Goal: Task Accomplishment & Management: Manage account settings

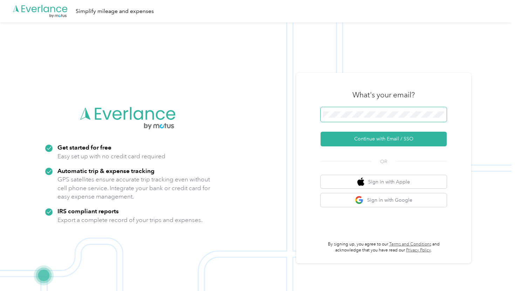
click at [348, 118] on span at bounding box center [384, 114] width 126 height 15
click at [351, 156] on div "What's your email? Continue with Email / SSO OR Sign in with Apple Sign in with…" at bounding box center [384, 168] width 126 height 171
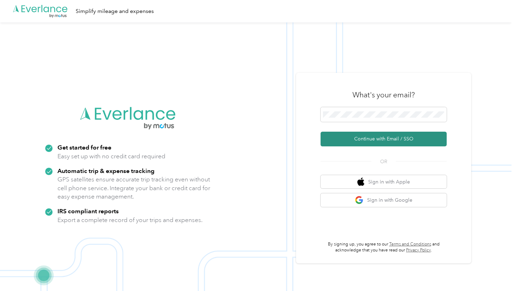
click at [354, 143] on button "Continue with Email / SSO" at bounding box center [384, 139] width 126 height 15
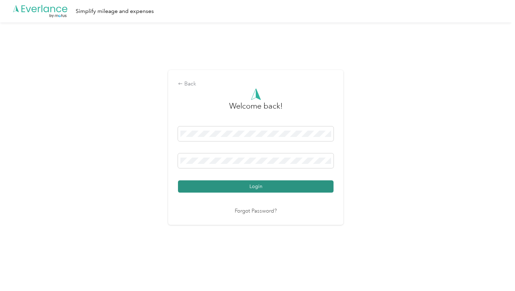
click at [271, 185] on button "Login" at bounding box center [256, 186] width 156 height 12
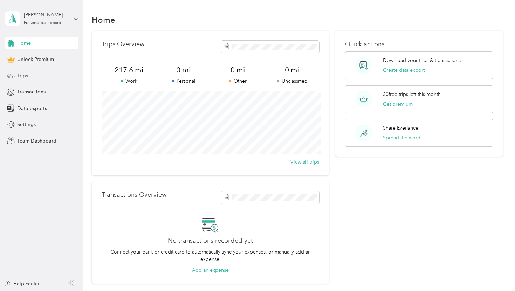
click at [47, 76] on div "Trips" at bounding box center [42, 75] width 74 height 13
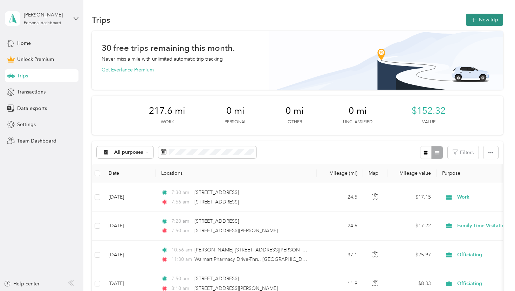
click at [500, 16] on button "New trip" at bounding box center [484, 20] width 37 height 12
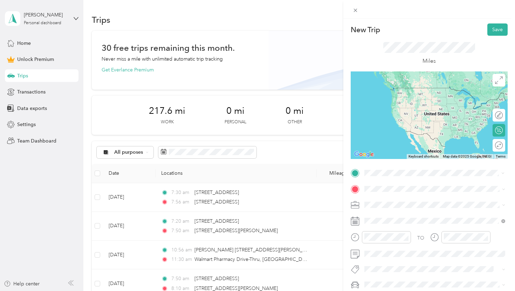
click at [349, 186] on form "New Trip Save This trip cannot be edited because it is either under review, app…" at bounding box center [429, 171] width 172 height 297
click at [355, 178] on div at bounding box center [429, 172] width 157 height 11
click at [444, 230] on span "[STREET_ADDRESS][US_STATE]" at bounding box center [413, 227] width 70 height 6
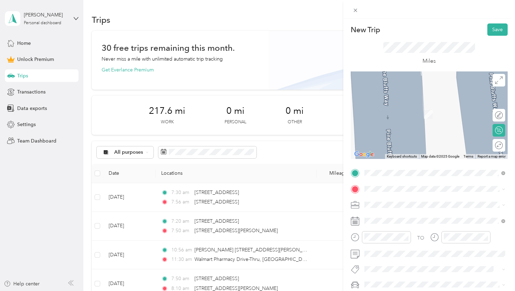
click at [424, 208] on li "[STREET_ADDRESS][US_STATE]" at bounding box center [435, 213] width 146 height 14
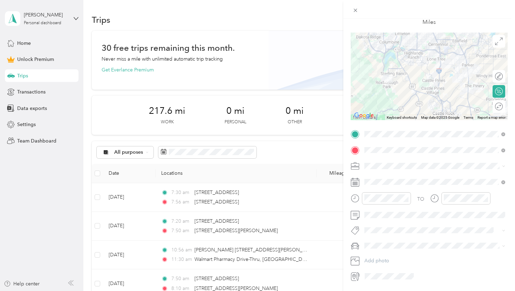
scroll to position [55, 0]
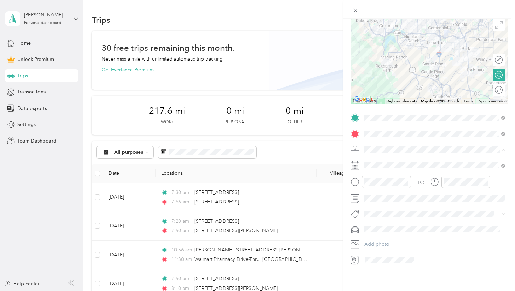
click at [398, 186] on span "Family Time Visitation" at bounding box center [390, 187] width 47 height 6
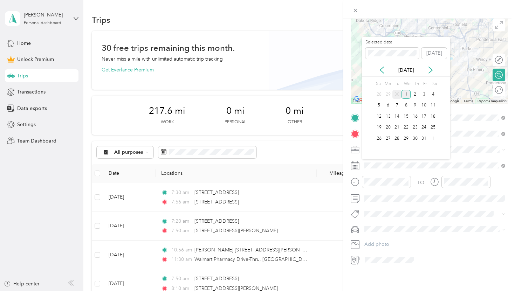
click at [398, 96] on div "30" at bounding box center [396, 94] width 9 height 9
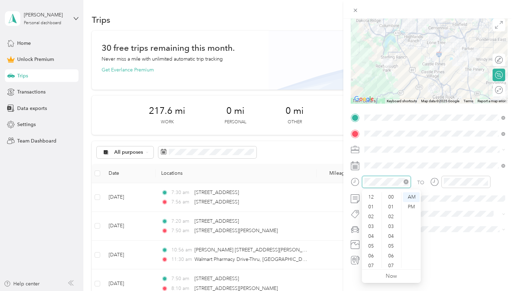
scroll to position [42, 0]
click at [372, 227] on div "07" at bounding box center [371, 224] width 17 height 10
click at [412, 206] on div "PM" at bounding box center [411, 207] width 17 height 10
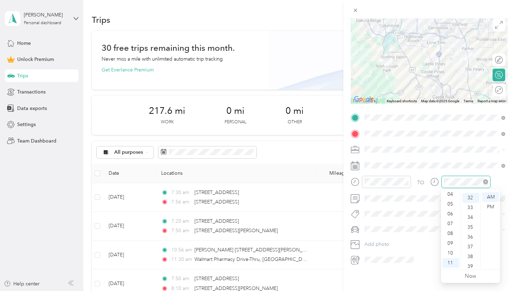
scroll to position [314, 0]
click at [454, 234] on div "08" at bounding box center [450, 234] width 17 height 10
click at [496, 209] on div "PM" at bounding box center [490, 207] width 17 height 10
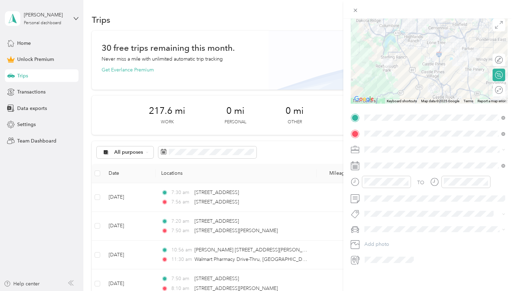
click at [500, 179] on div "TO" at bounding box center [429, 184] width 157 height 17
click at [383, 254] on div "Kia" at bounding box center [435, 253] width 136 height 7
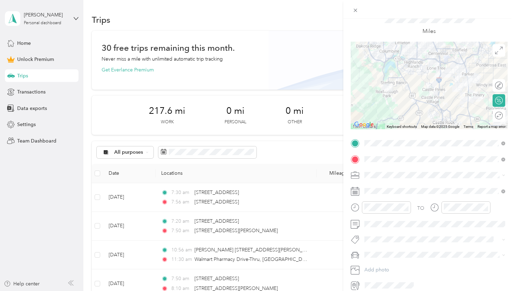
scroll to position [0, 0]
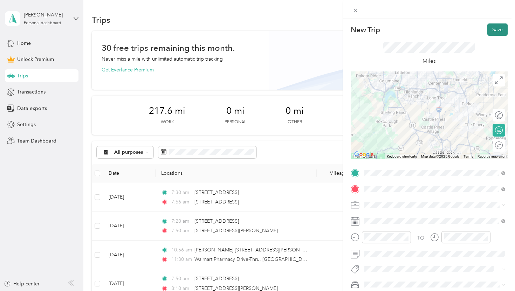
click at [493, 29] on button "Save" at bounding box center [497, 29] width 20 height 12
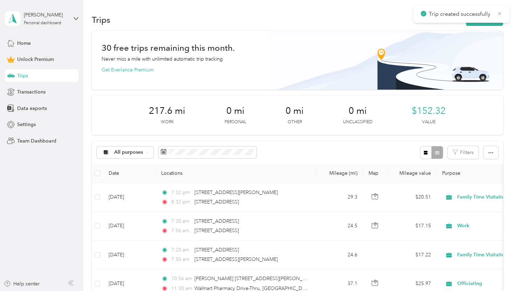
click at [500, 15] on icon at bounding box center [500, 14] width 6 height 6
